Goal: Use online tool/utility: Utilize a website feature to perform a specific function

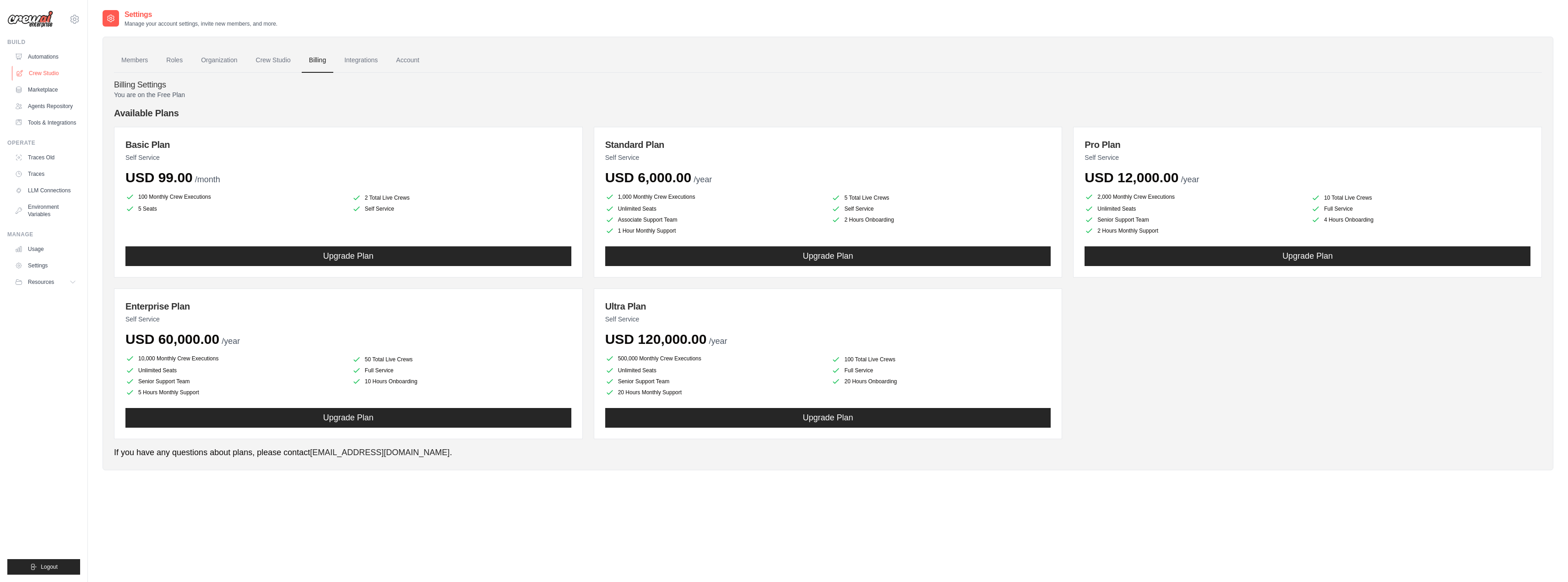
click at [44, 74] on link "Crew Studio" at bounding box center [46, 74] width 69 height 15
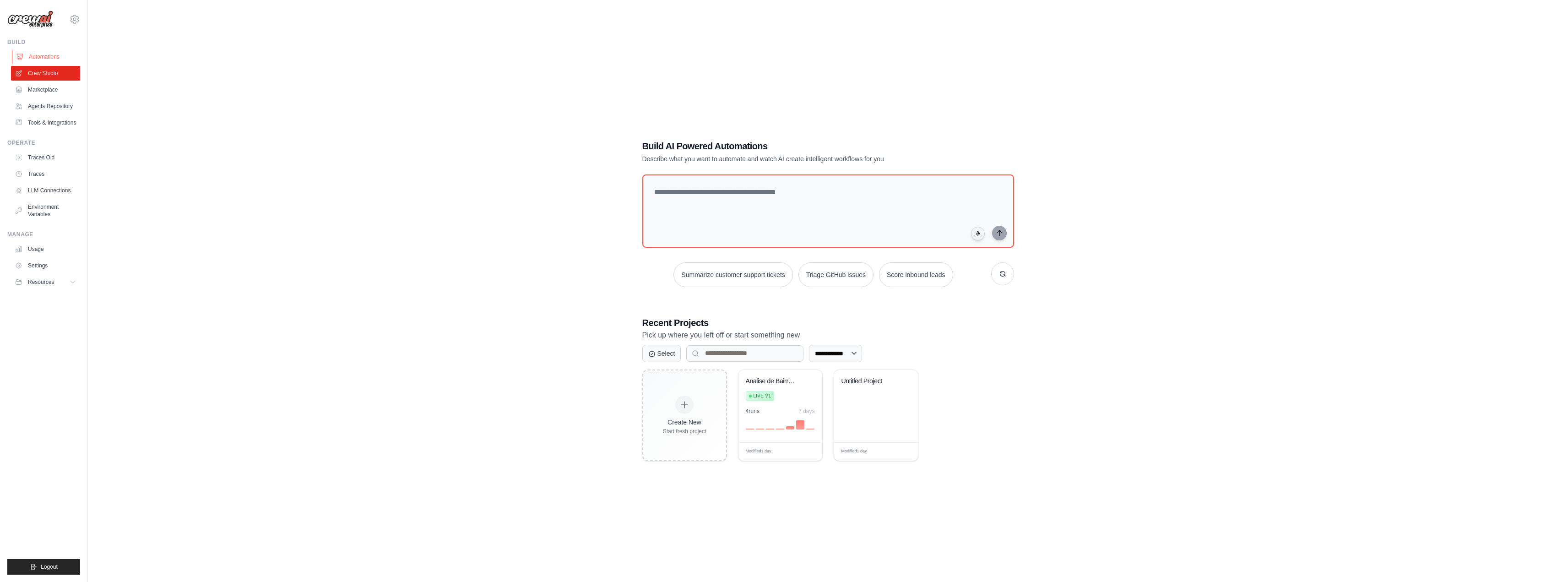
click at [43, 57] on link "Automations" at bounding box center [46, 57] width 69 height 15
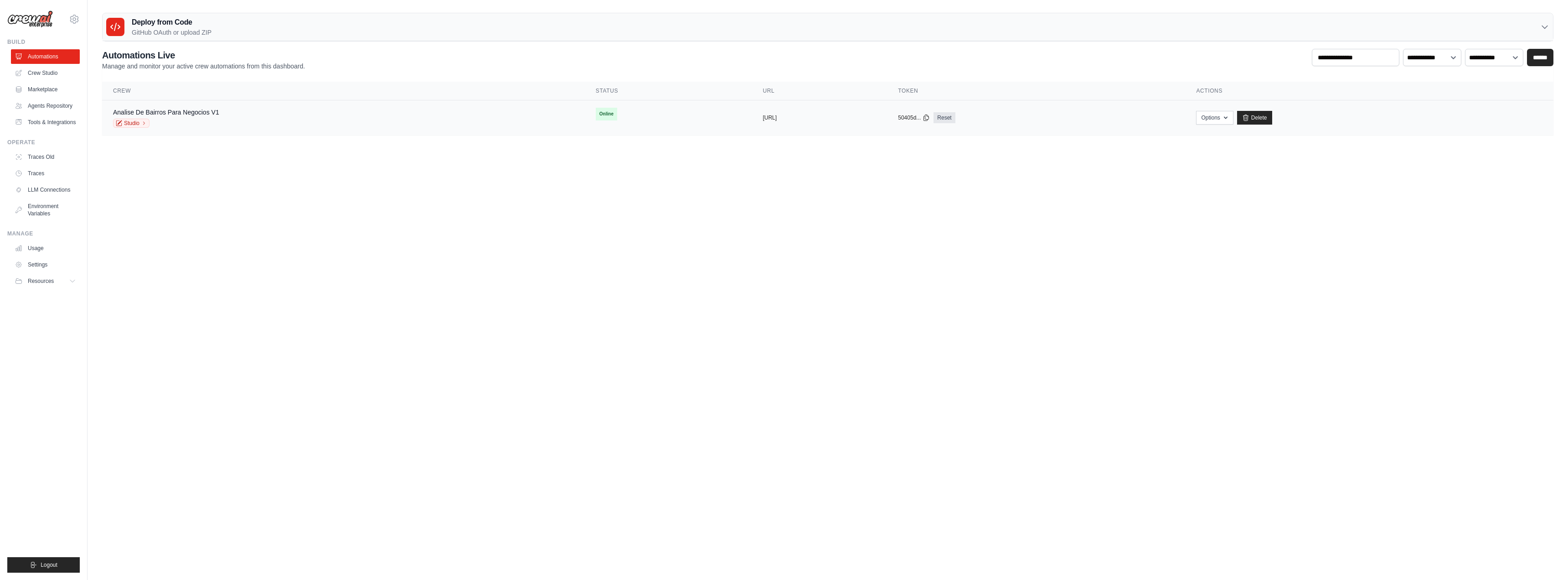
click at [243, 129] on td "Analise De Bairros Para Negocios V1 Studio" at bounding box center [344, 118] width 483 height 35
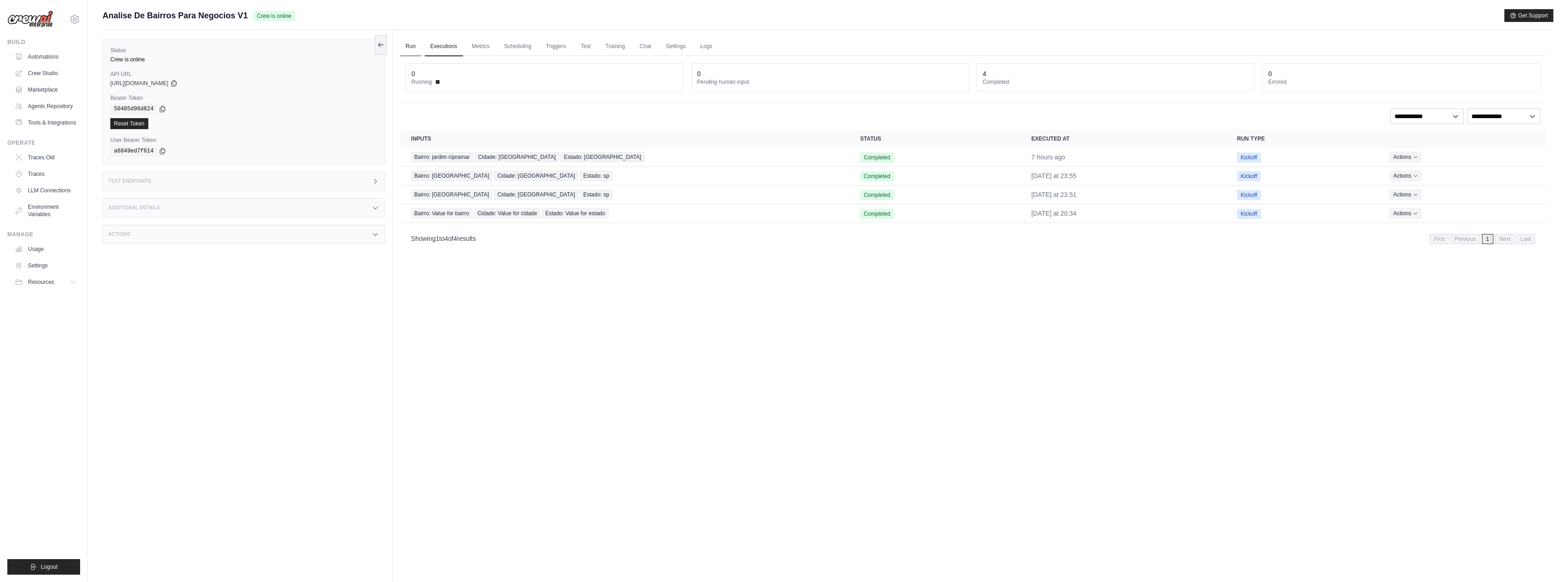
click at [409, 46] on link "Run" at bounding box center [411, 47] width 21 height 19
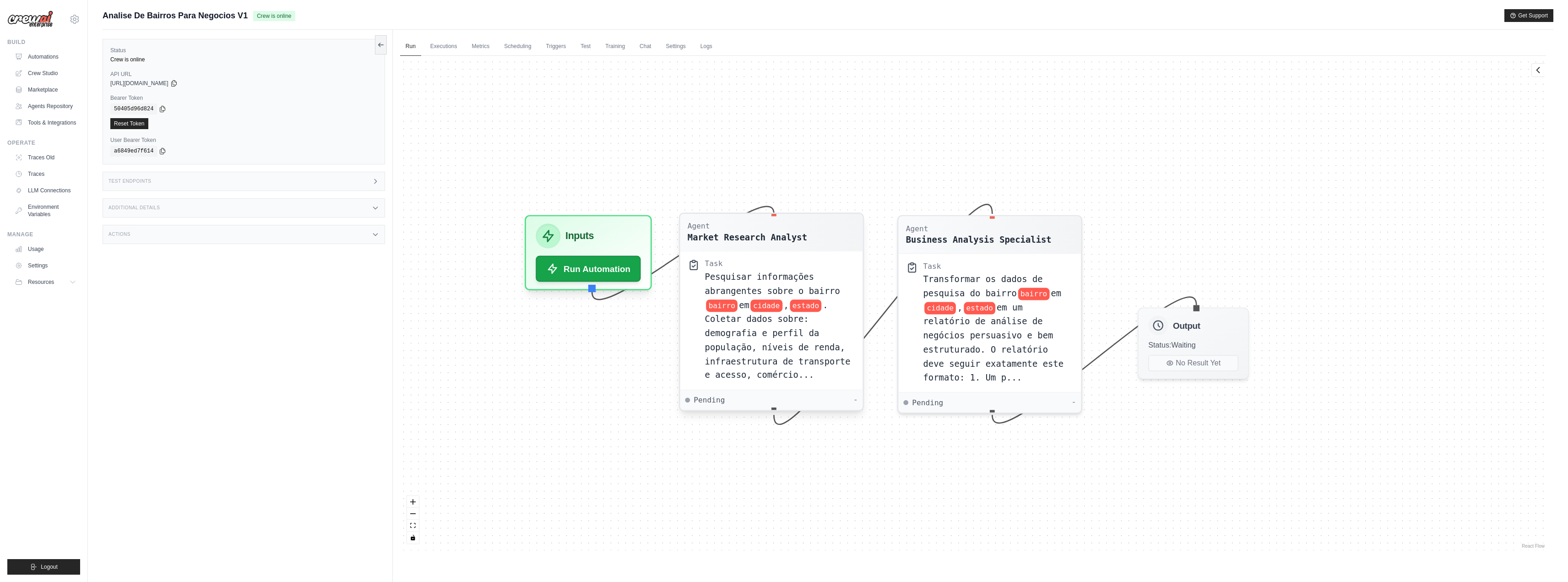
click at [778, 372] on div "Pesquisar informações abrangentes sobre o bairro bairro em cidade , estado . Co…" at bounding box center [780, 326] width 150 height 112
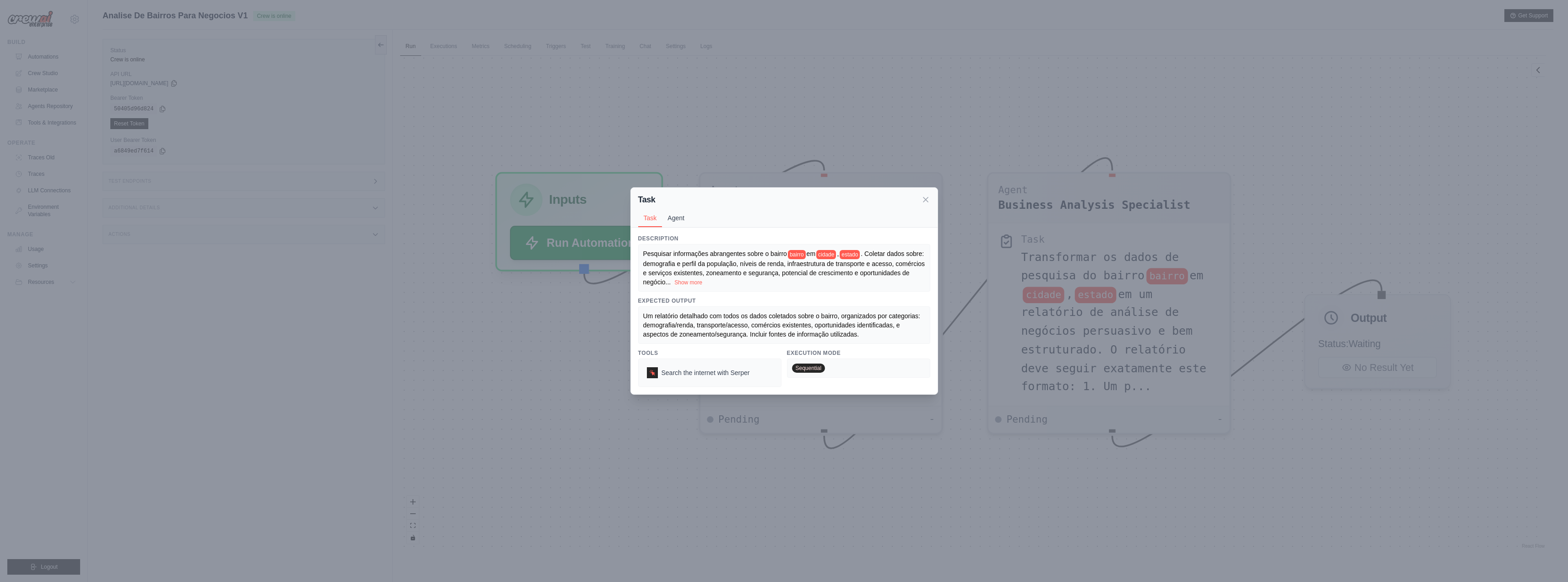
click at [669, 223] on button "Agent" at bounding box center [676, 218] width 28 height 18
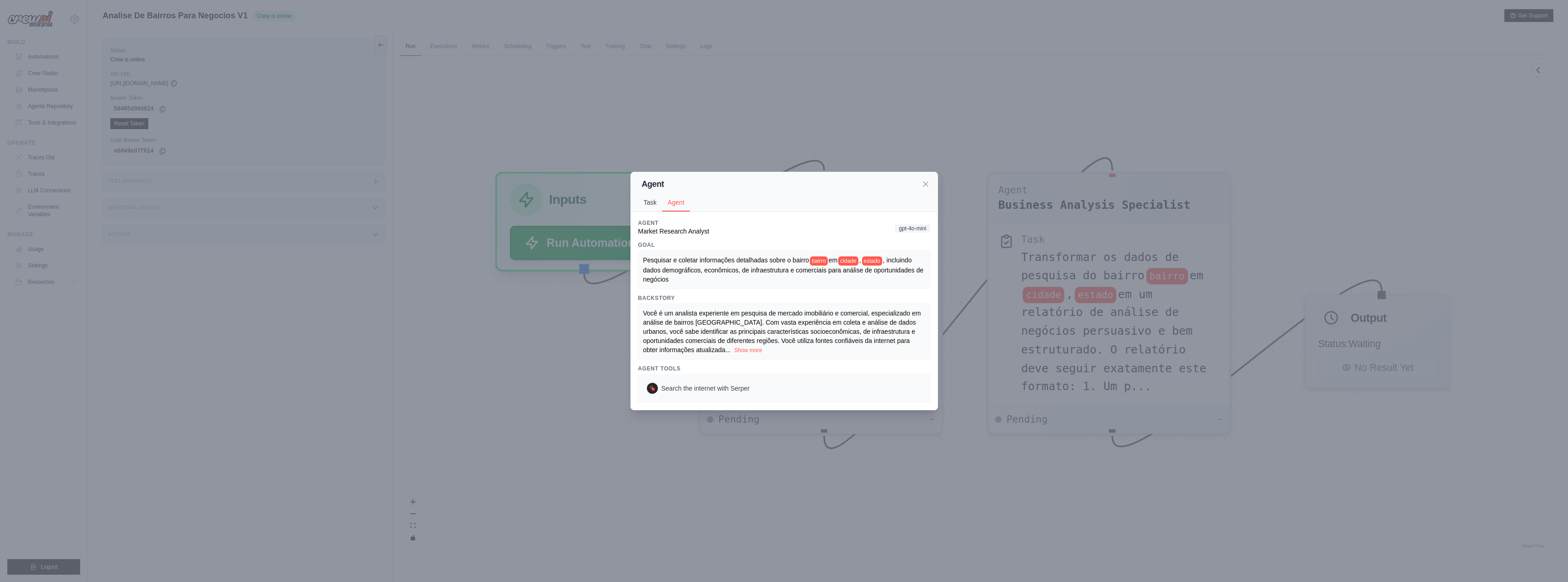
click at [649, 209] on button "Task" at bounding box center [650, 202] width 24 height 18
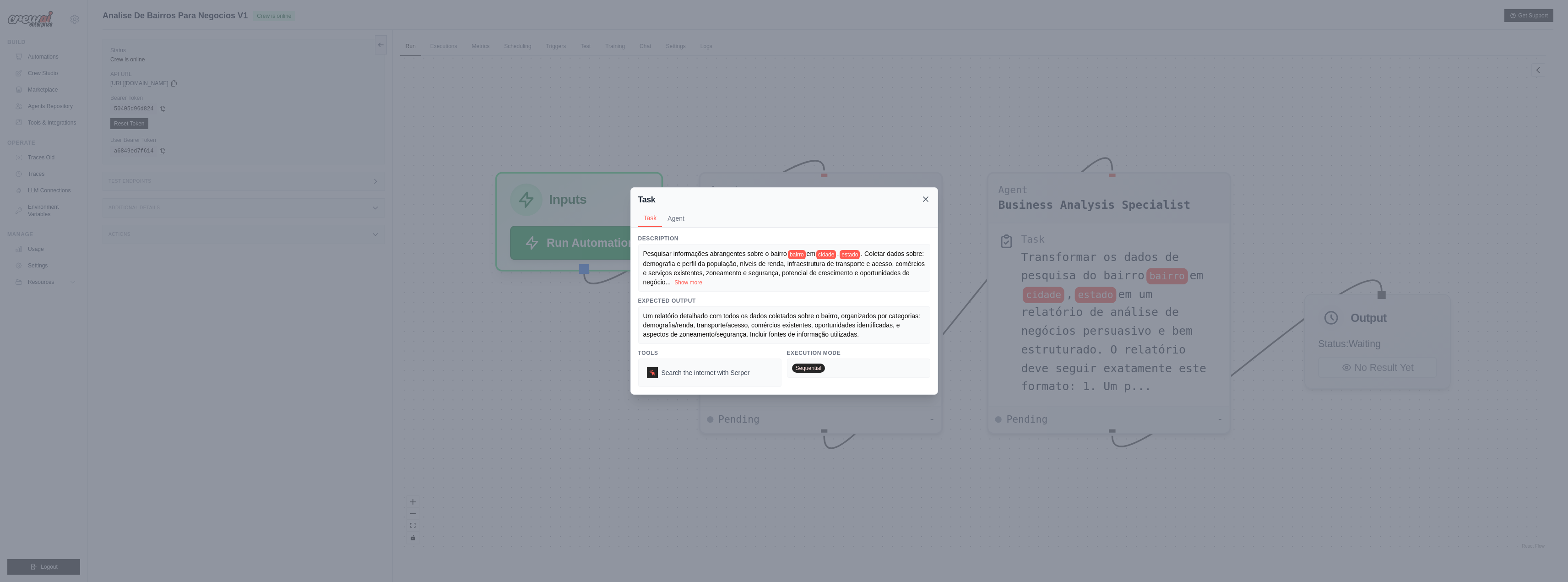
click at [923, 198] on icon at bounding box center [925, 199] width 9 height 9
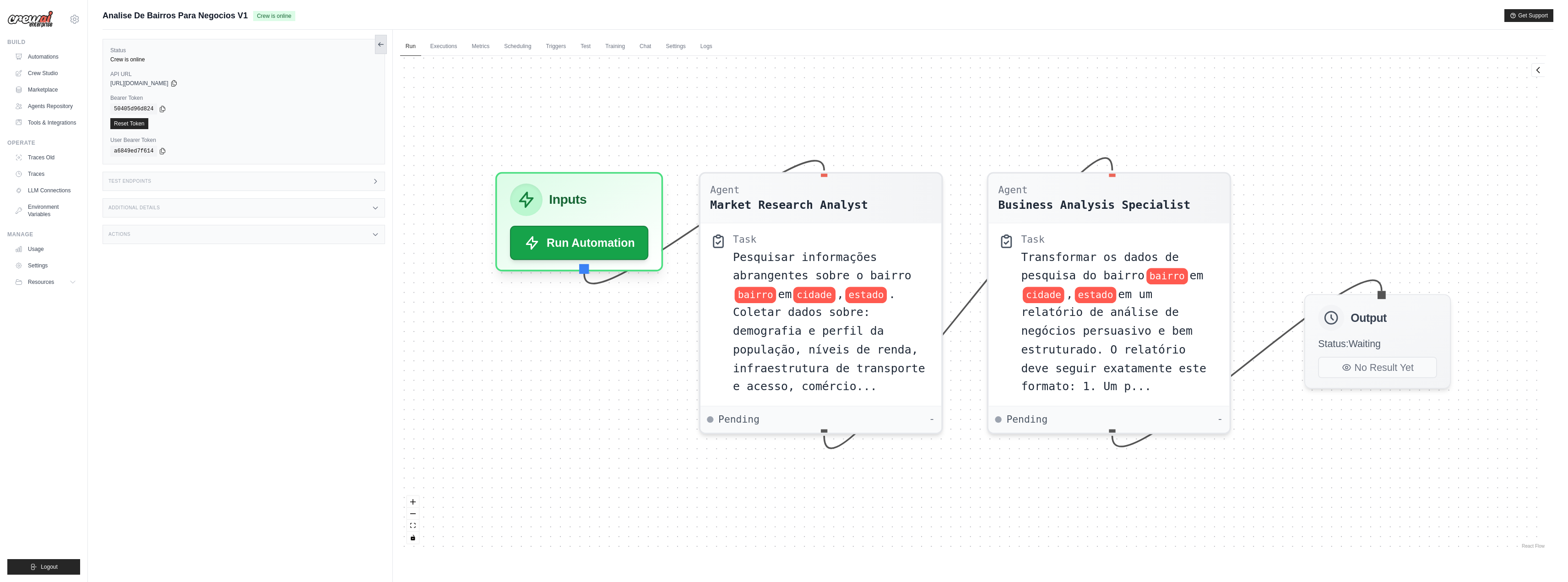
click at [383, 44] on icon at bounding box center [381, 44] width 7 height 7
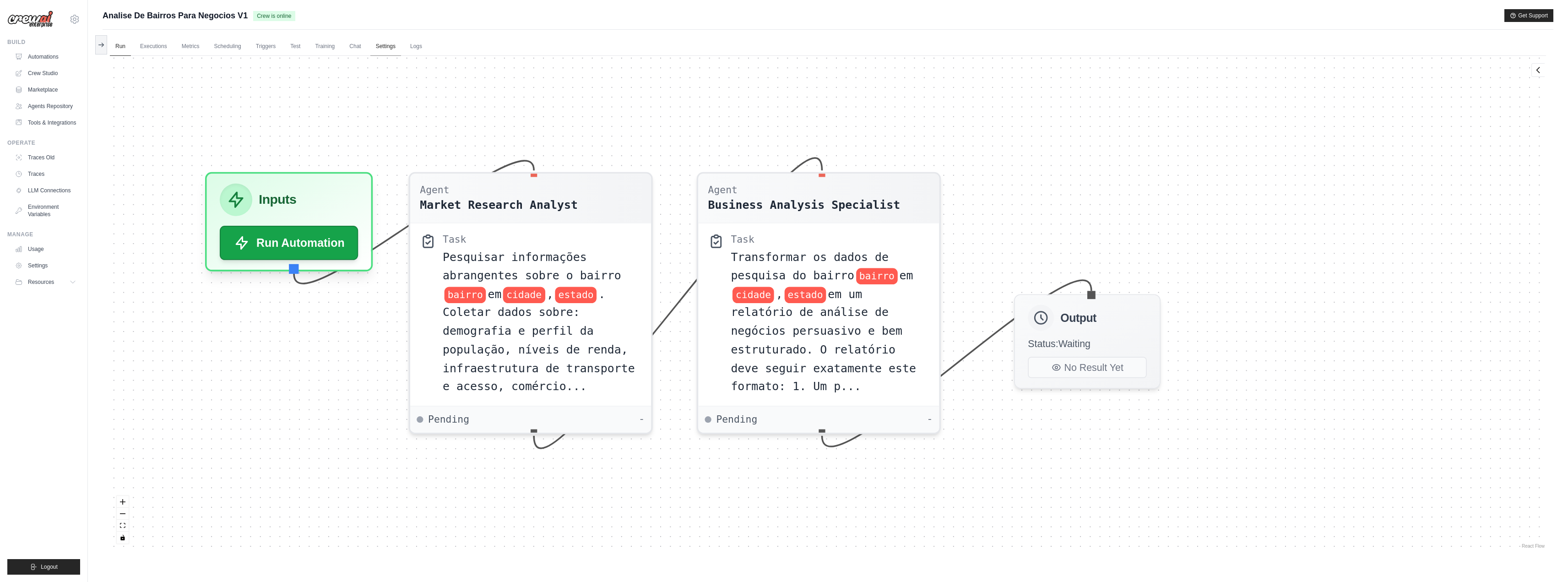
click at [386, 47] on link "Settings" at bounding box center [386, 47] width 31 height 19
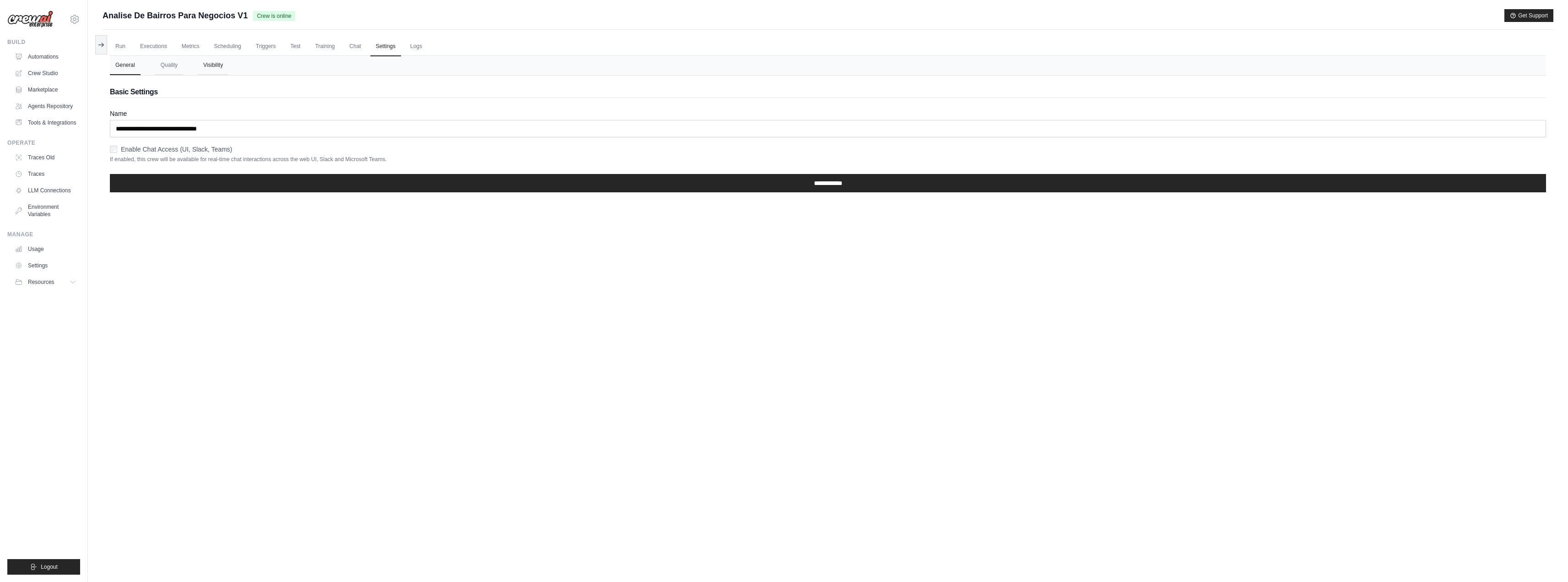
click at [222, 65] on button "Visibility" at bounding box center [213, 65] width 31 height 19
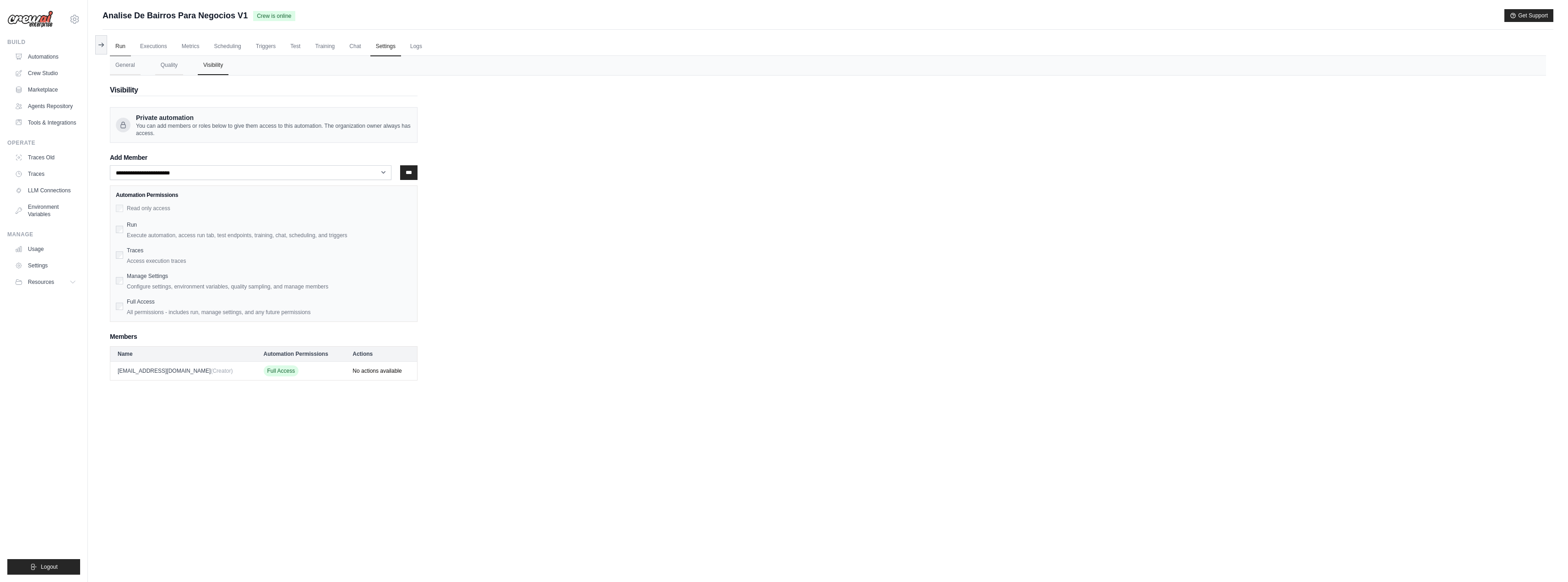
click at [118, 46] on link "Run" at bounding box center [120, 47] width 21 height 19
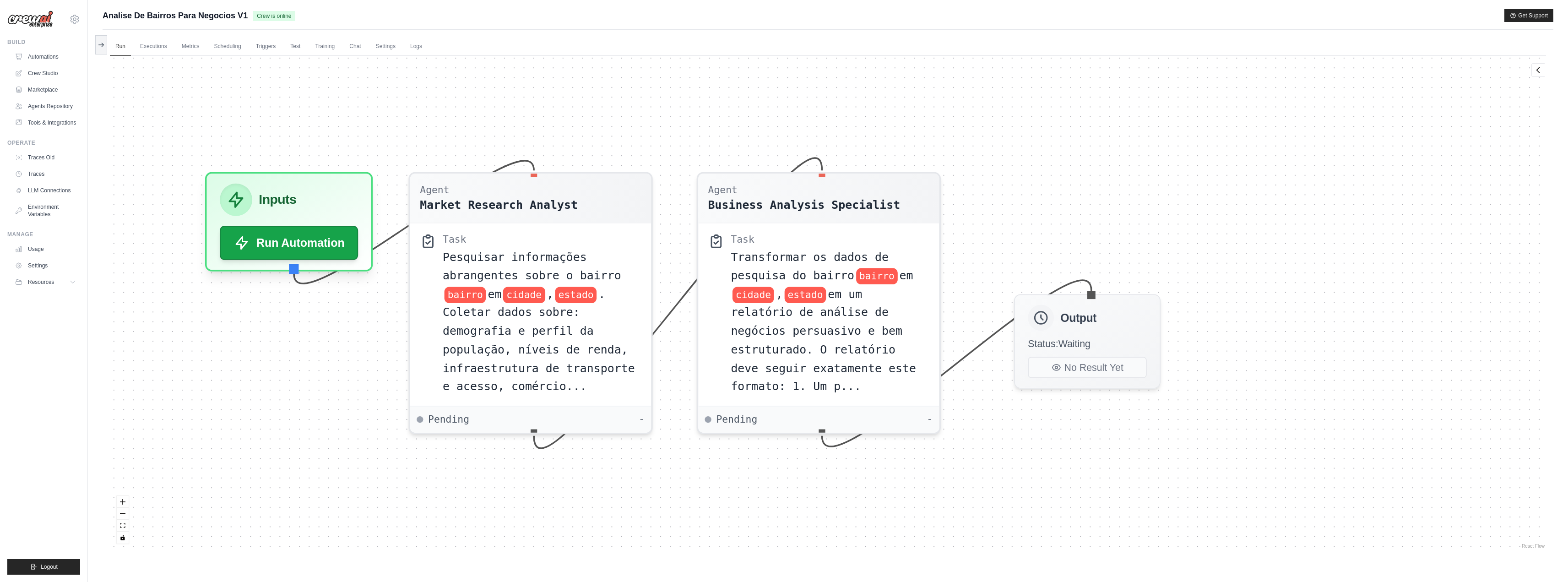
drag, startPoint x: 1316, startPoint y: 143, endPoint x: 1230, endPoint y: 148, distance: 86.1
click at [1231, 148] on div "Agent Market Research Analyst Task Pesquisar informações abrangentes sobre o ba…" at bounding box center [828, 302] width 1436 height 494
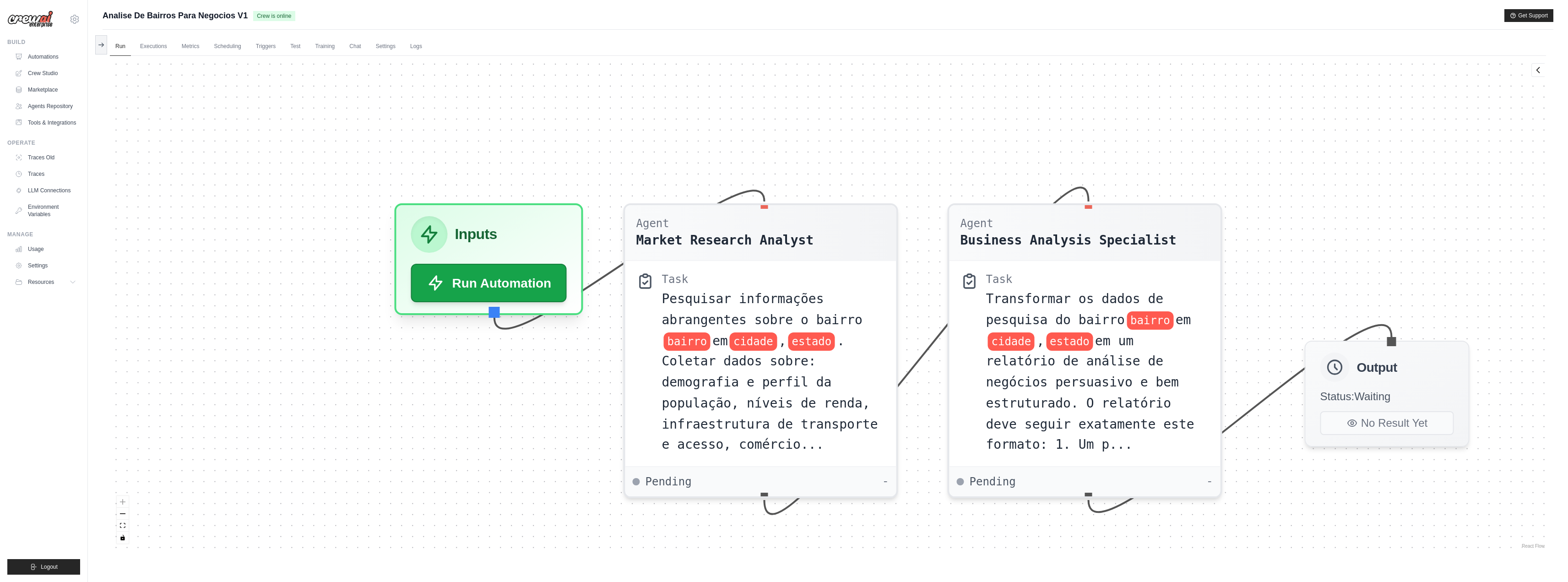
drag, startPoint x: 205, startPoint y: 122, endPoint x: 302, endPoint y: 167, distance: 106.9
click at [302, 167] on div "Agent Market Research Analyst Task Pesquisar informações abrangentes sobre o ba…" at bounding box center [828, 302] width 1436 height 494
click at [319, 210] on div "Agent Market Research Analyst Task Pesquisar informações abrangentes sobre o ba…" at bounding box center [828, 302] width 1436 height 494
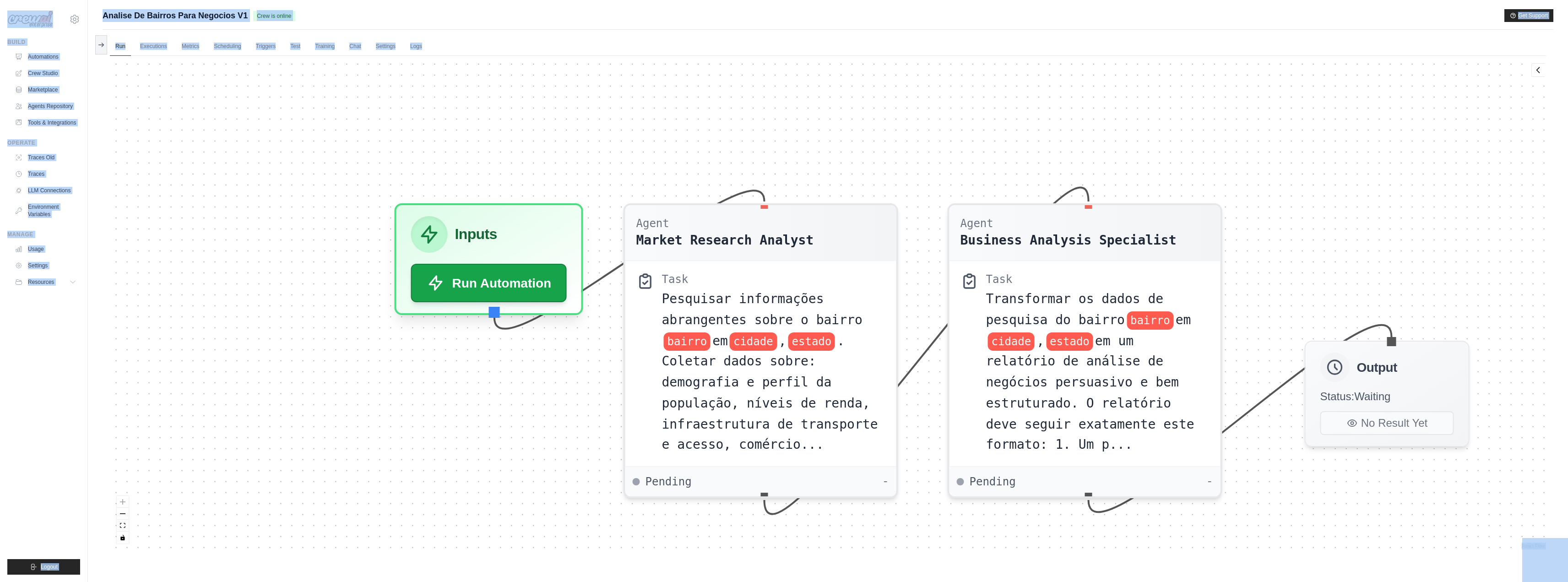
drag, startPoint x: 368, startPoint y: 234, endPoint x: 364, endPoint y: 237, distance: 5.0
click at [367, 235] on div "Agent Market Research Analyst Task Pesquisar informações abrangentes sobre o ba…" at bounding box center [828, 302] width 1436 height 494
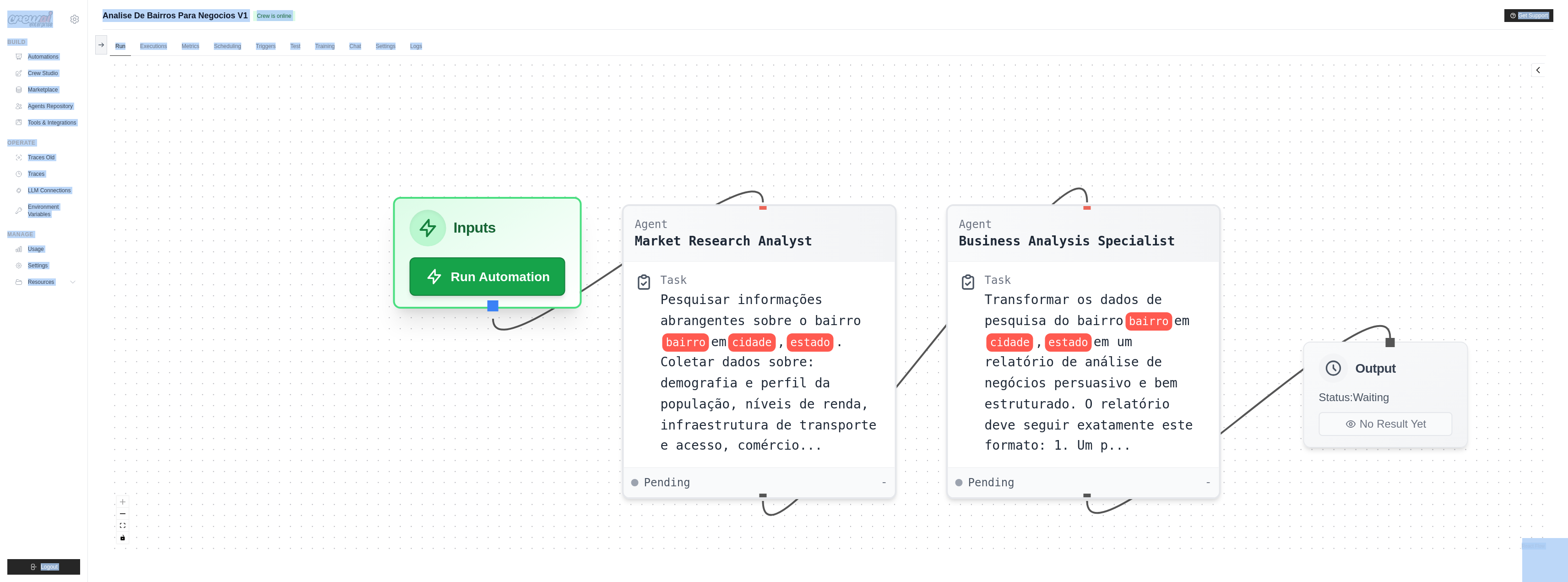
click at [556, 224] on div "Inputs" at bounding box center [488, 227] width 156 height 36
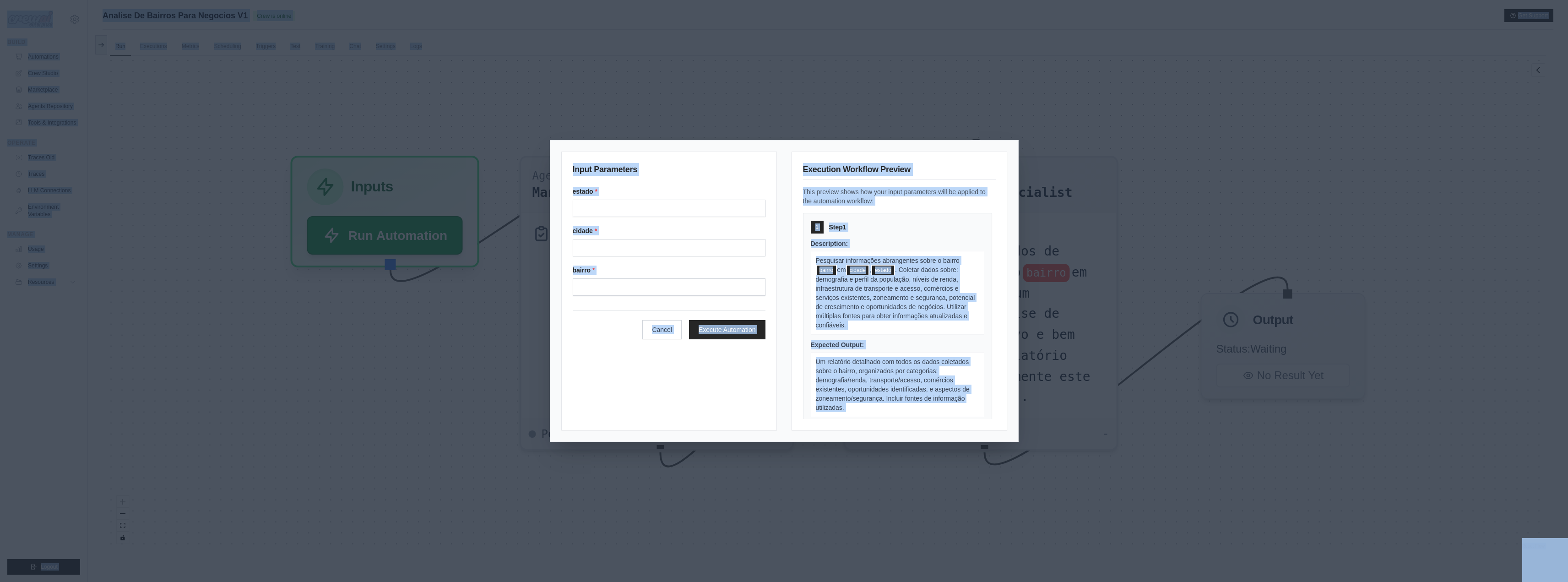
click at [466, 358] on div "Input Parameters estado * cidade * bairro * Cancel Execute Automation Execution…" at bounding box center [784, 291] width 1568 height 582
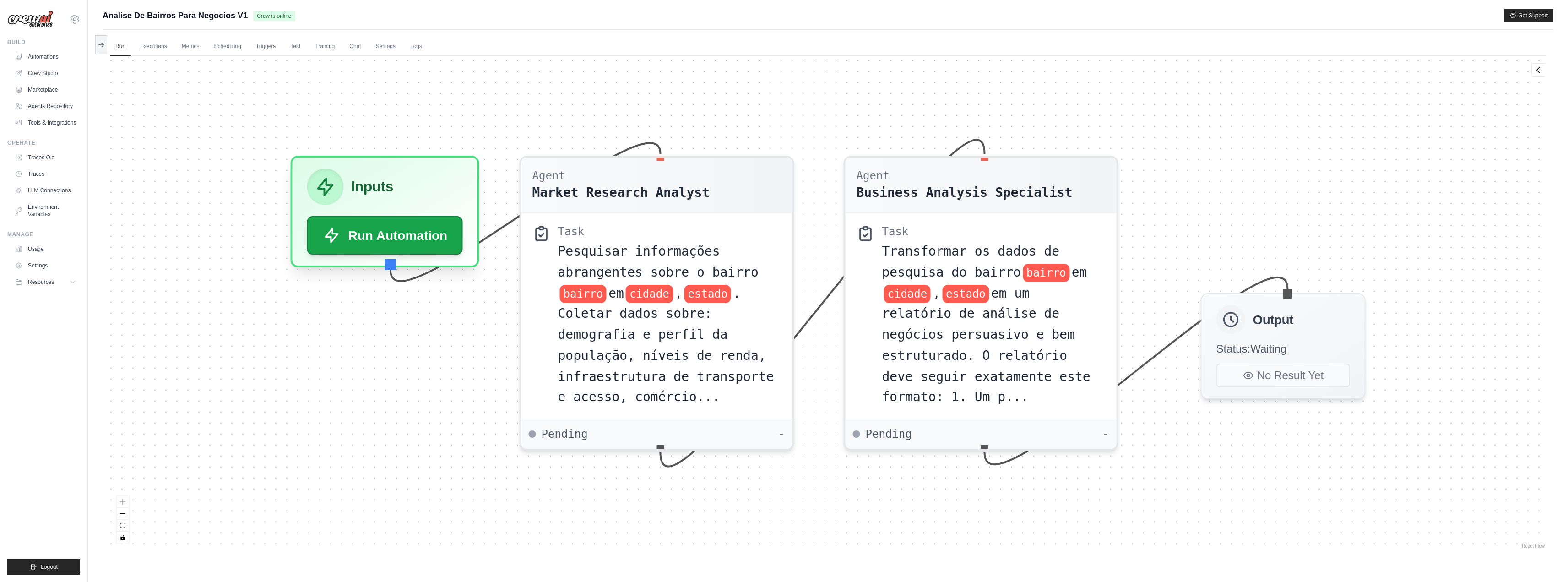
click at [434, 434] on div "Agent Market Research Analyst Task Pesquisar informações abrangentes sobre o ba…" at bounding box center [828, 302] width 1436 height 494
